Goal: Complete application form

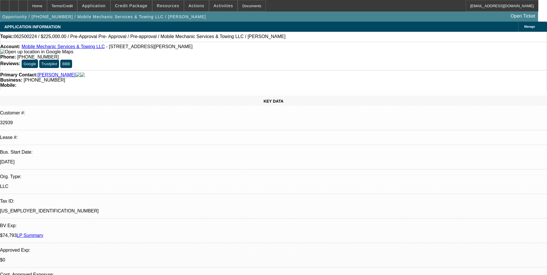
select select "0"
select select "0.1"
select select "4"
select select "0"
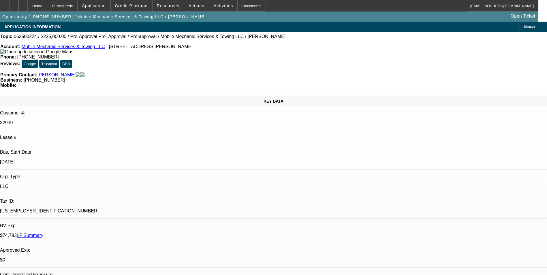
select select "0"
select select "0.1"
select select "4"
select select "0"
select select "2"
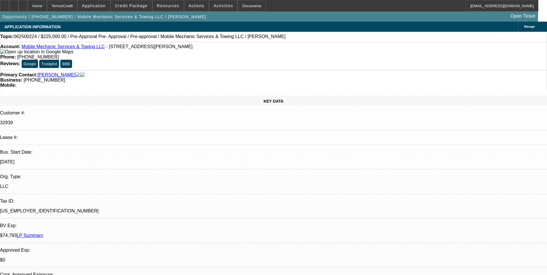
select select "2"
select select "0.1"
select select "4"
select select "0"
select select "2"
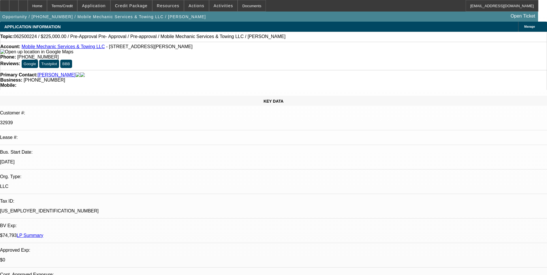
select select "2"
select select "0.1"
select select "4"
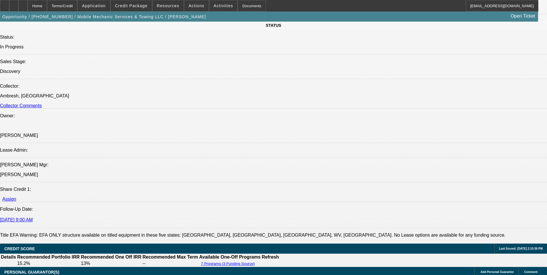
scroll to position [385, 0]
